Goal: Task Accomplishment & Management: Complete application form

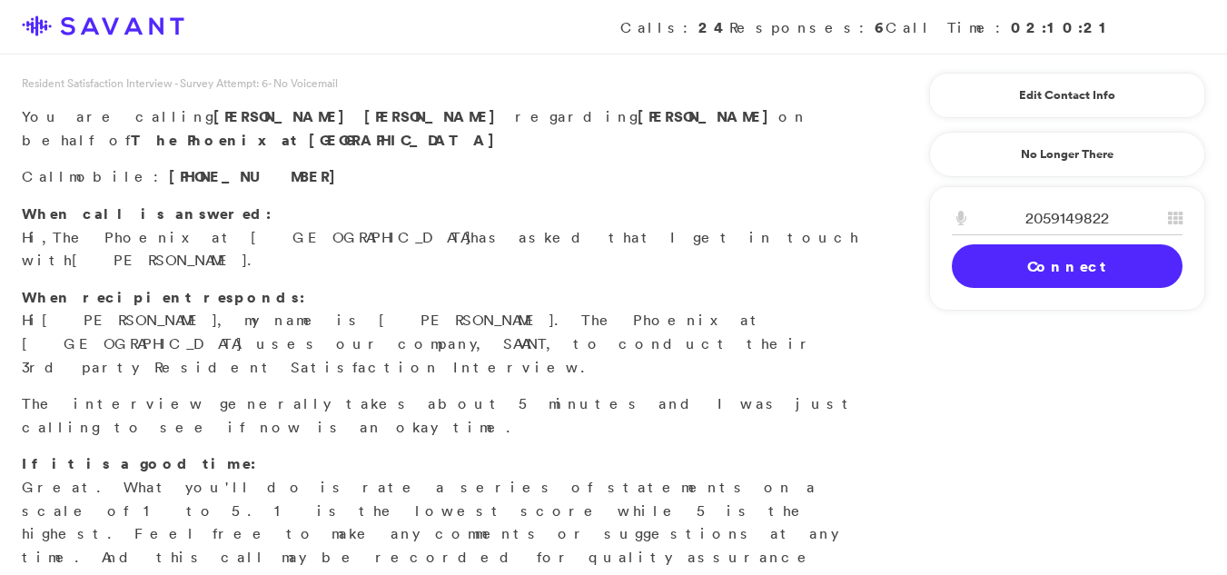
click at [1030, 262] on link "Connect" at bounding box center [1066, 266] width 231 height 44
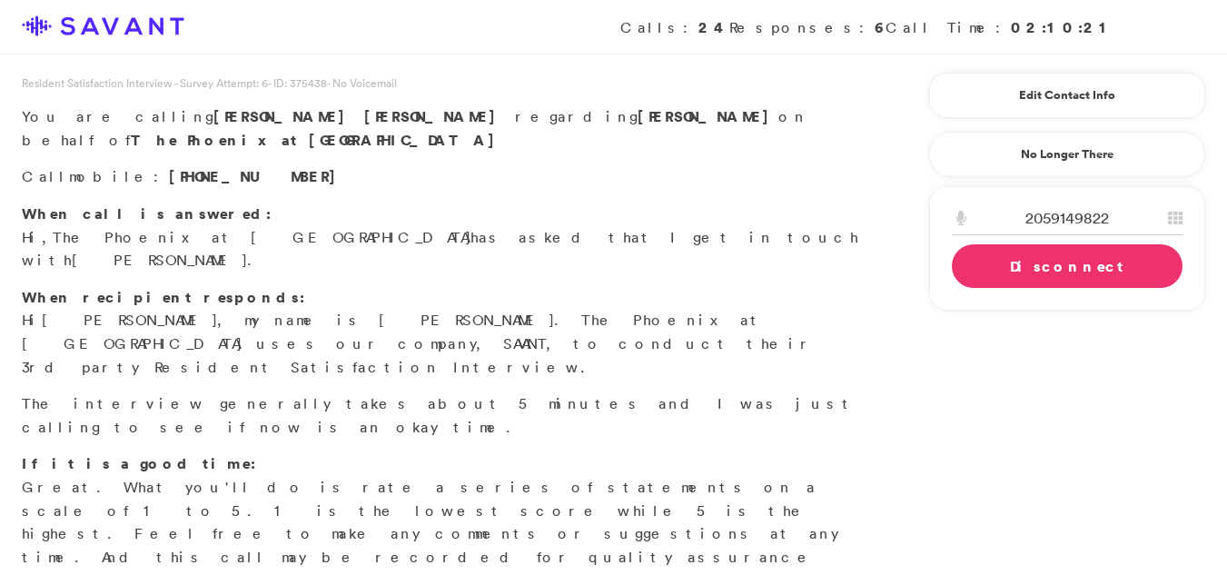
click at [980, 249] on link "Disconnect" at bounding box center [1066, 266] width 231 height 44
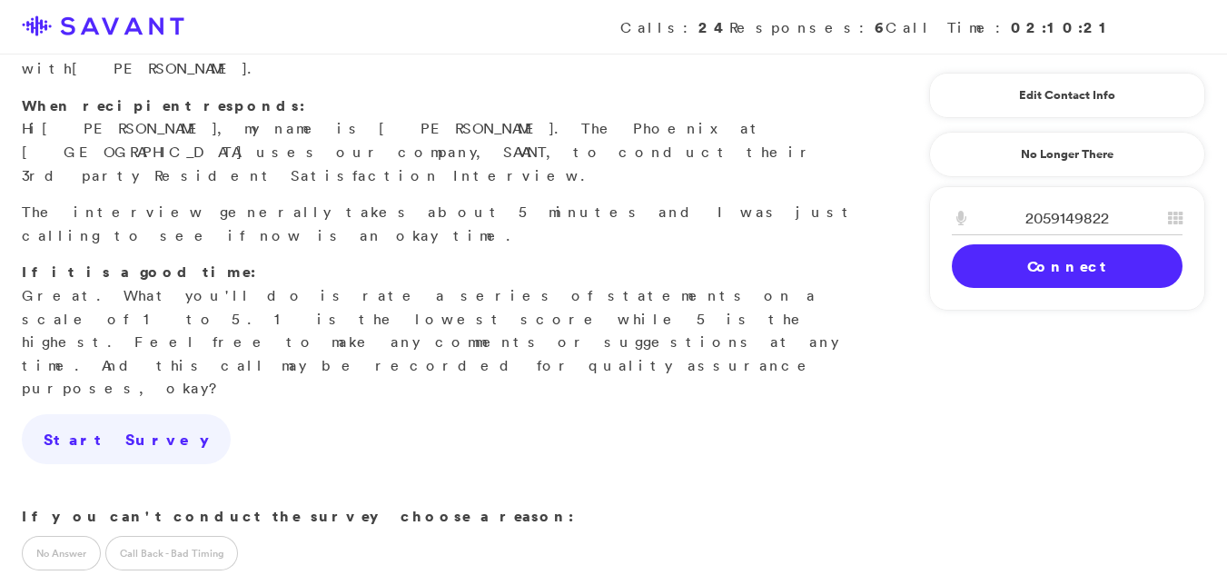
scroll to position [212, 0]
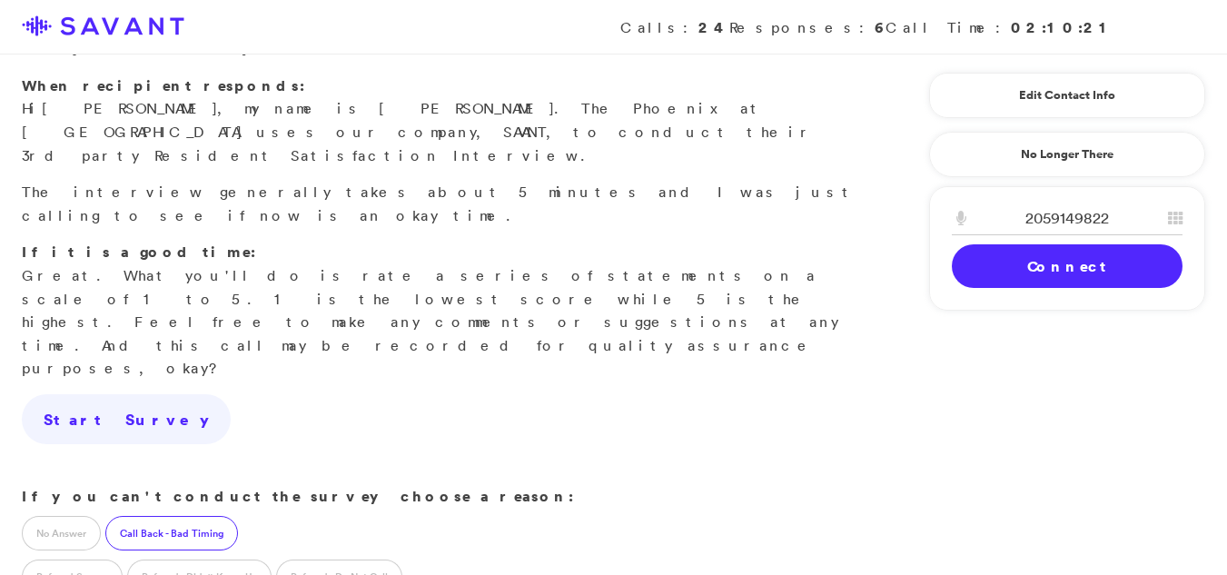
click at [166, 516] on label "Call Back - Bad Timing" at bounding box center [171, 533] width 133 height 35
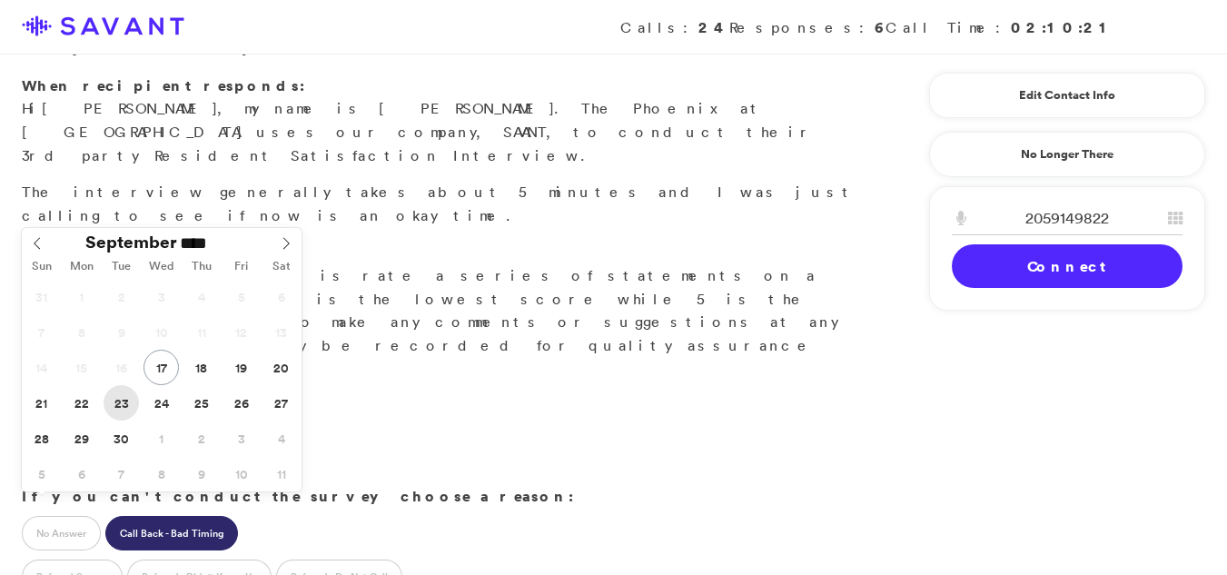
type input "**********"
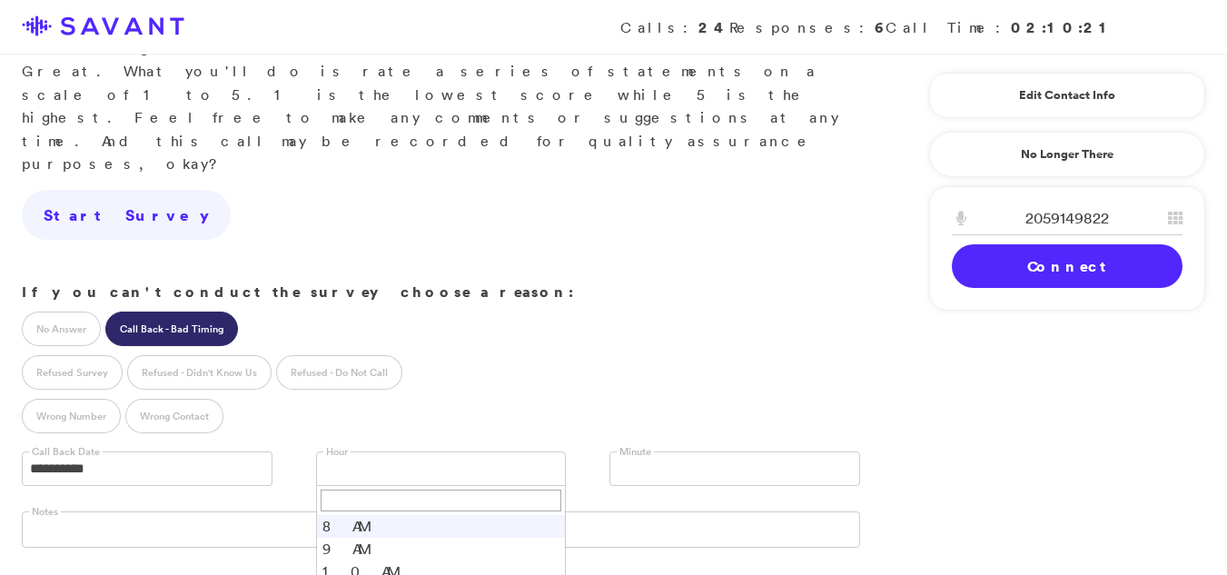
scroll to position [429, 0]
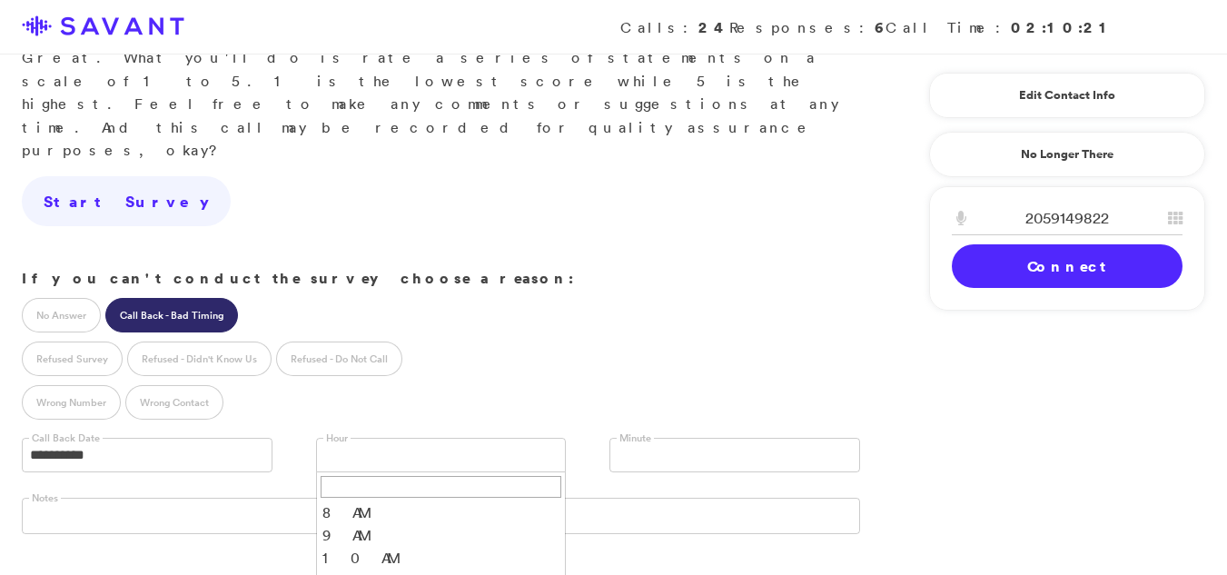
click at [645, 438] on link at bounding box center [734, 455] width 251 height 35
click at [620, 472] on li "00" at bounding box center [734, 483] width 249 height 23
